Goal: Task Accomplishment & Management: Complete application form

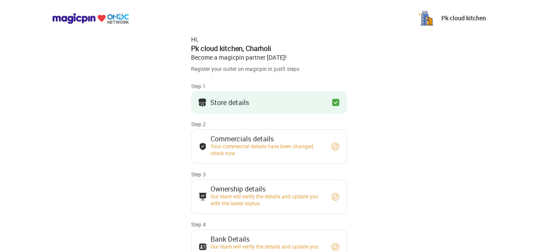
click at [271, 103] on button "Store details" at bounding box center [269, 102] width 156 height 23
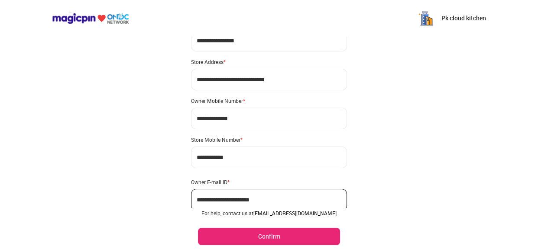
scroll to position [76, 0]
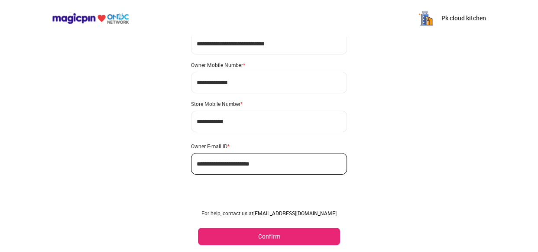
click at [277, 235] on button "Confirm" at bounding box center [269, 236] width 142 height 17
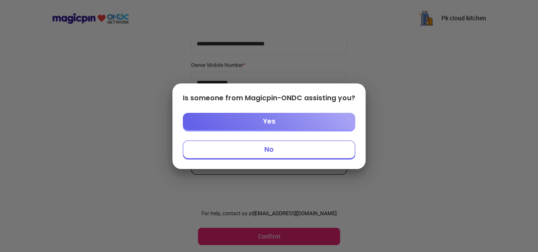
click at [274, 152] on button "No" at bounding box center [269, 150] width 172 height 18
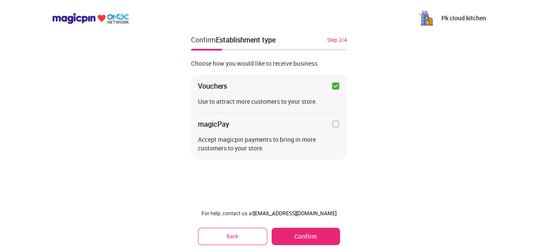
scroll to position [0, 0]
click at [330, 87] on div "Vouchers" at bounding box center [269, 86] width 142 height 9
click at [334, 87] on img at bounding box center [335, 86] width 9 height 9
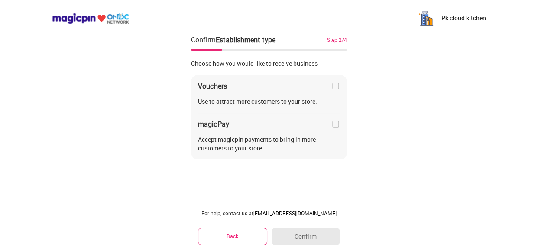
click at [335, 87] on img at bounding box center [335, 86] width 9 height 9
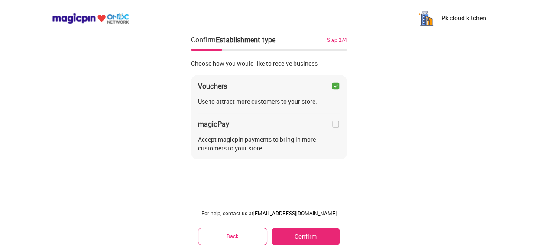
click at [333, 87] on img at bounding box center [335, 86] width 9 height 9
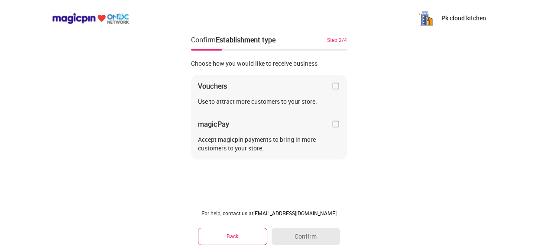
click at [224, 233] on button "Back" at bounding box center [232, 236] width 69 height 17
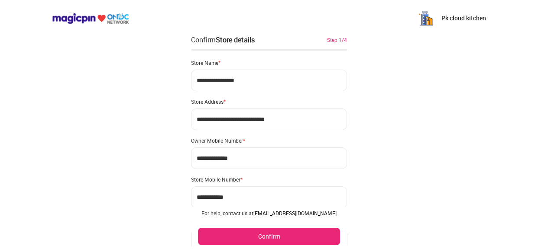
click at [267, 237] on button "Confirm" at bounding box center [269, 236] width 142 height 17
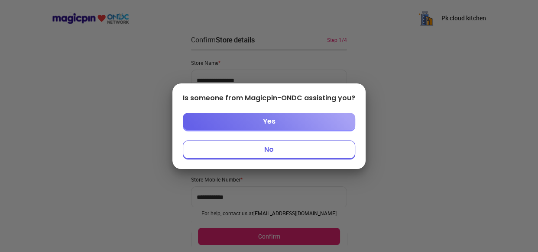
click at [260, 126] on button "Yes" at bounding box center [269, 121] width 172 height 17
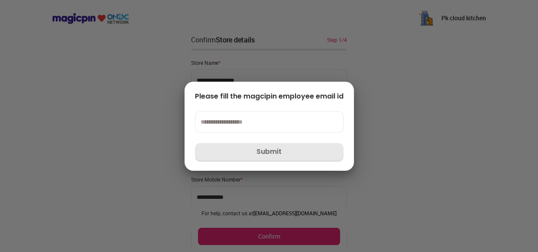
click at [200, 197] on div at bounding box center [269, 126] width 538 height 252
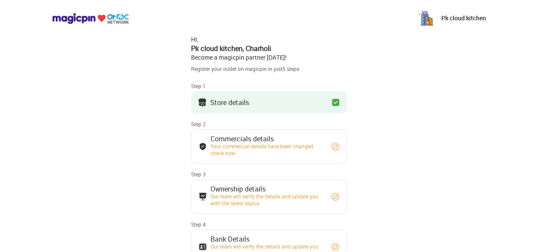
click at [282, 101] on button "Store details" at bounding box center [269, 102] width 156 height 23
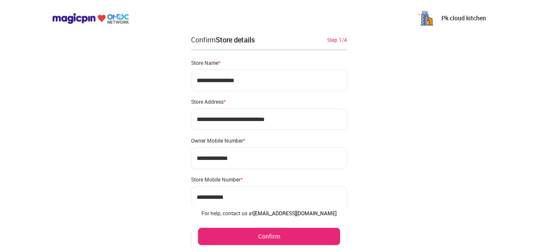
scroll to position [76, 0]
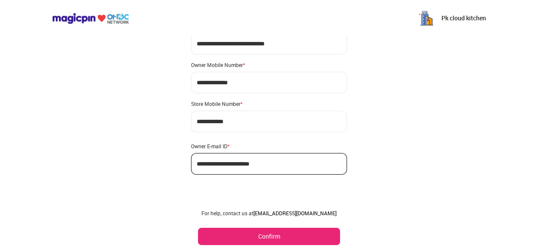
click at [285, 232] on button "Confirm" at bounding box center [269, 236] width 142 height 17
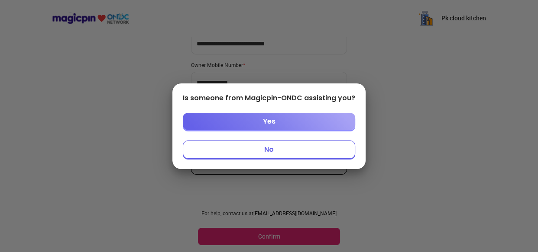
click at [283, 153] on button "No" at bounding box center [269, 150] width 172 height 18
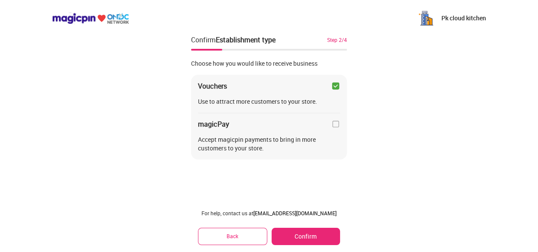
scroll to position [0, 0]
click at [334, 84] on img at bounding box center [335, 86] width 9 height 9
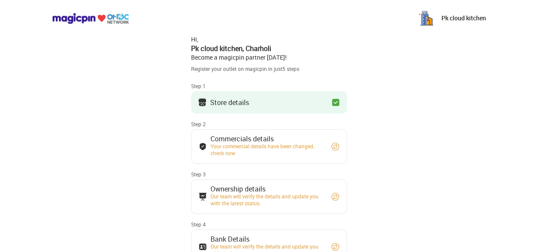
click at [263, 143] on div "Your commercial details have been changed, check now" at bounding box center [266, 150] width 113 height 14
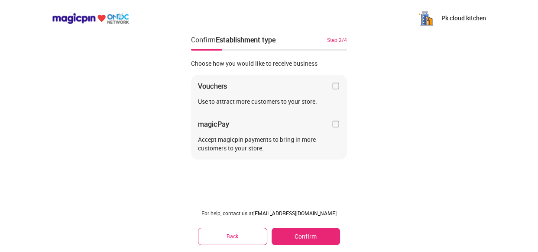
click at [309, 237] on button "Confirm" at bounding box center [305, 236] width 68 height 17
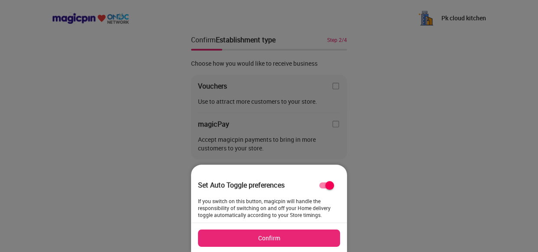
click at [279, 237] on button "Confirm" at bounding box center [269, 238] width 142 height 17
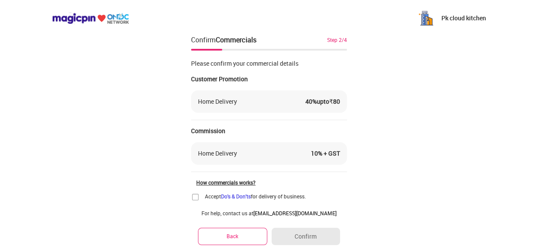
click at [196, 197] on img at bounding box center [195, 197] width 9 height 9
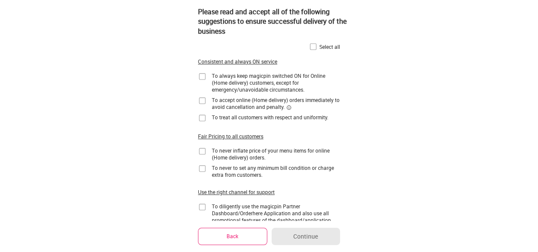
click at [312, 47] on img at bounding box center [313, 46] width 9 height 9
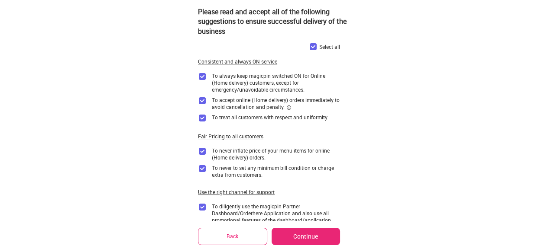
click at [299, 235] on button "Continue" at bounding box center [305, 236] width 68 height 17
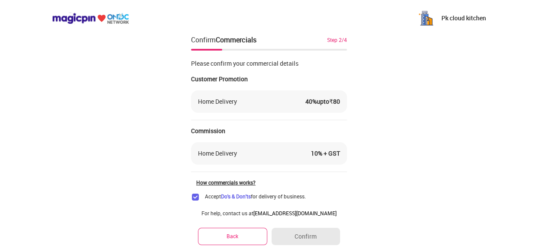
scroll to position [48, 0]
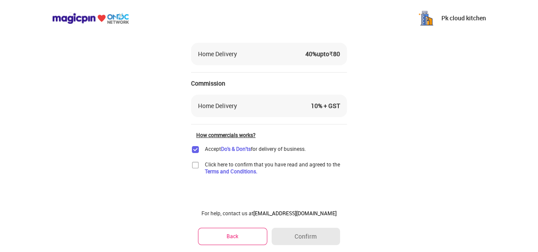
click at [194, 165] on img at bounding box center [195, 165] width 9 height 9
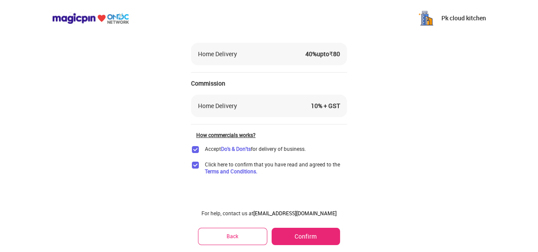
click at [311, 228] on button "Confirm" at bounding box center [305, 236] width 68 height 17
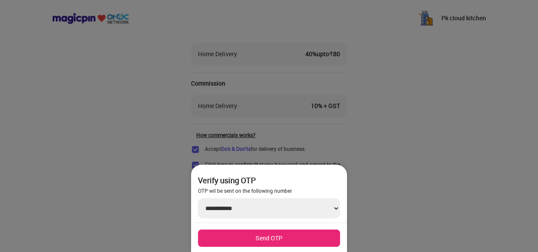
click at [239, 239] on button "Send OTP" at bounding box center [269, 238] width 142 height 17
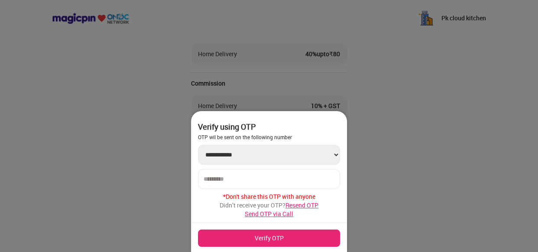
click at [237, 177] on input "number" at bounding box center [268, 179] width 131 height 7
paste input "******"
click at [237, 177] on input "******" at bounding box center [268, 179] width 131 height 7
type input "******"
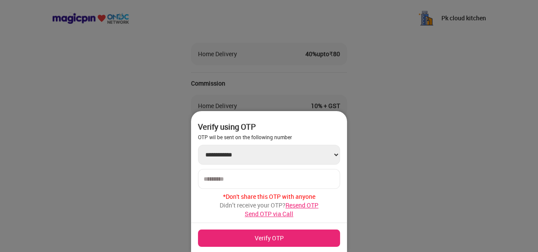
click at [263, 239] on button "Verify OTP" at bounding box center [269, 238] width 142 height 17
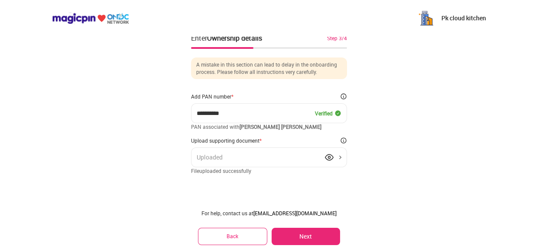
scroll to position [1, 0]
click at [324, 157] on div "Uploaded" at bounding box center [269, 158] width 156 height 20
click at [330, 157] on img at bounding box center [329, 158] width 9 height 9
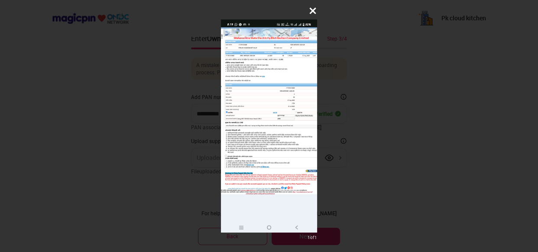
click at [310, 12] on icon at bounding box center [312, 10] width 9 height 9
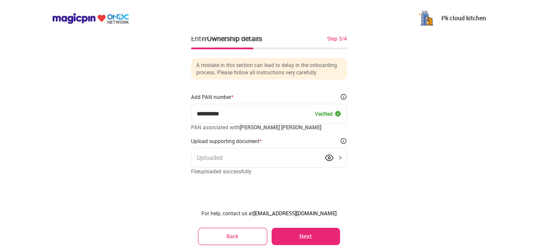
click at [291, 234] on button "Next" at bounding box center [305, 236] width 68 height 17
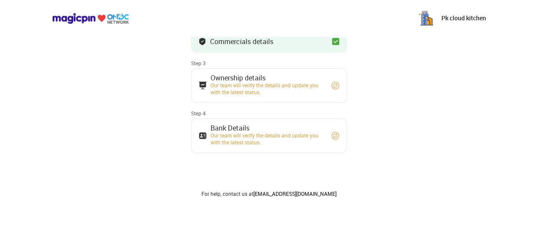
scroll to position [40, 0]
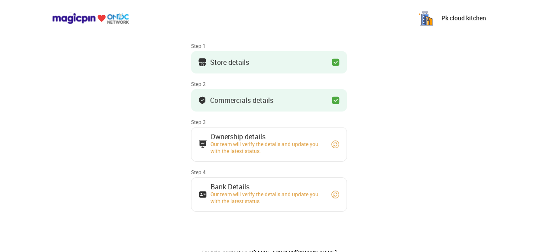
click at [336, 144] on img at bounding box center [335, 144] width 9 height 9
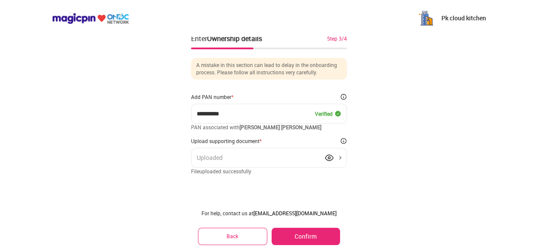
click at [314, 226] on div "For help, contact us at partner@magicpin.in Back Confirm" at bounding box center [269, 227] width 156 height 49
click at [315, 231] on button "Confirm" at bounding box center [305, 236] width 68 height 17
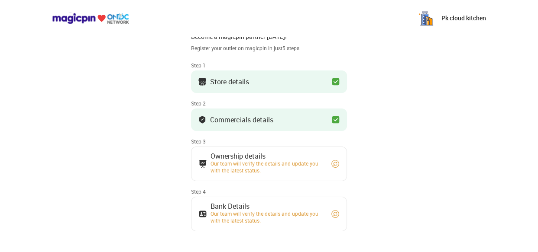
scroll to position [31, 0]
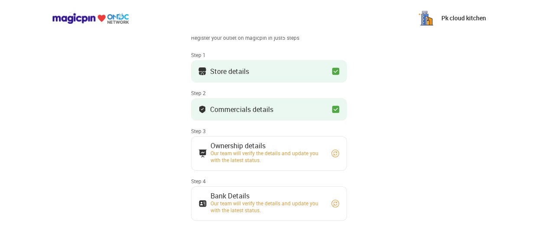
click at [293, 156] on div "Our team will verify the details and update you with the latest status." at bounding box center [266, 157] width 113 height 14
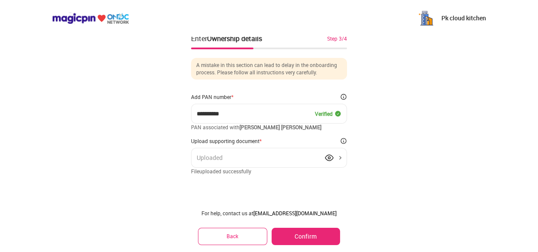
click at [302, 234] on button "Confirm" at bounding box center [305, 236] width 68 height 17
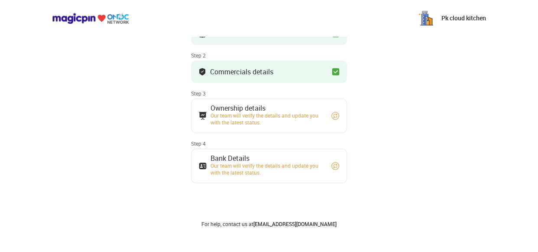
scroll to position [122, 0]
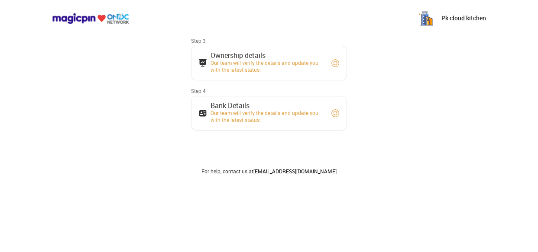
click at [291, 107] on div "Bank Details" at bounding box center [266, 105] width 113 height 4
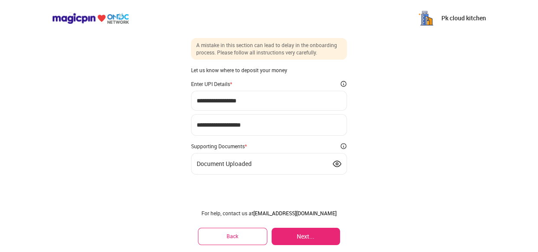
click at [300, 242] on button "Next..." at bounding box center [305, 236] width 68 height 17
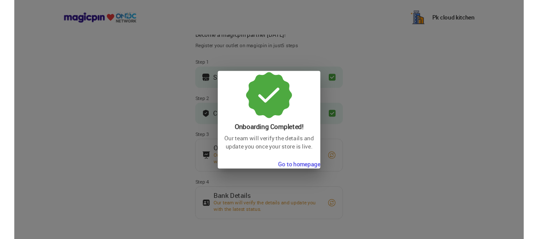
scroll to position [0, 0]
